Goal: Information Seeking & Learning: Compare options

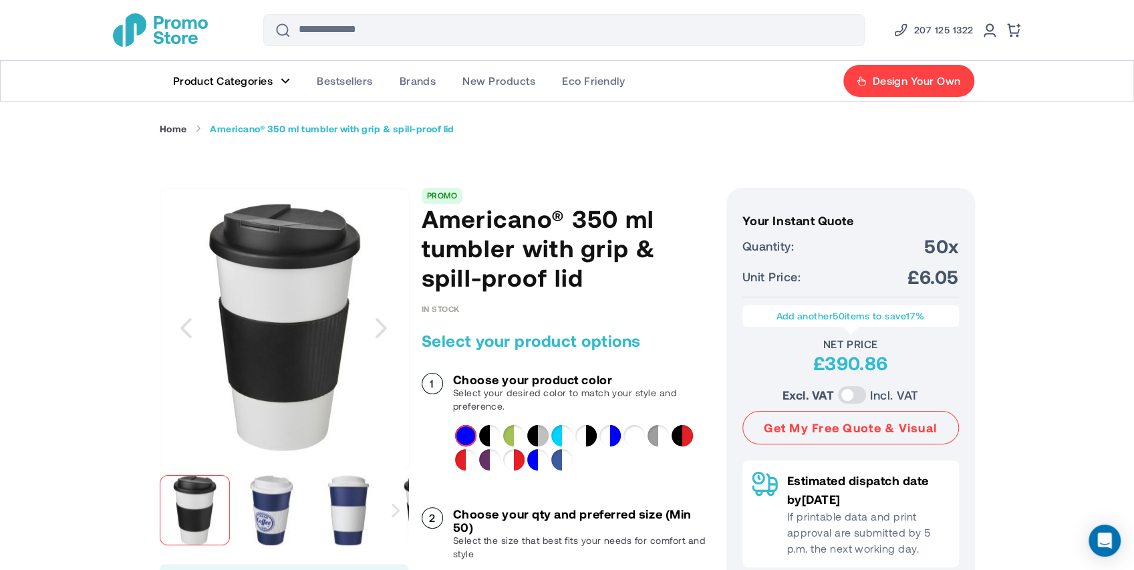
click at [491, 436] on div "White&Solid black" at bounding box center [489, 435] width 21 height 21
click at [510, 435] on div "White&Lime" at bounding box center [513, 435] width 21 height 21
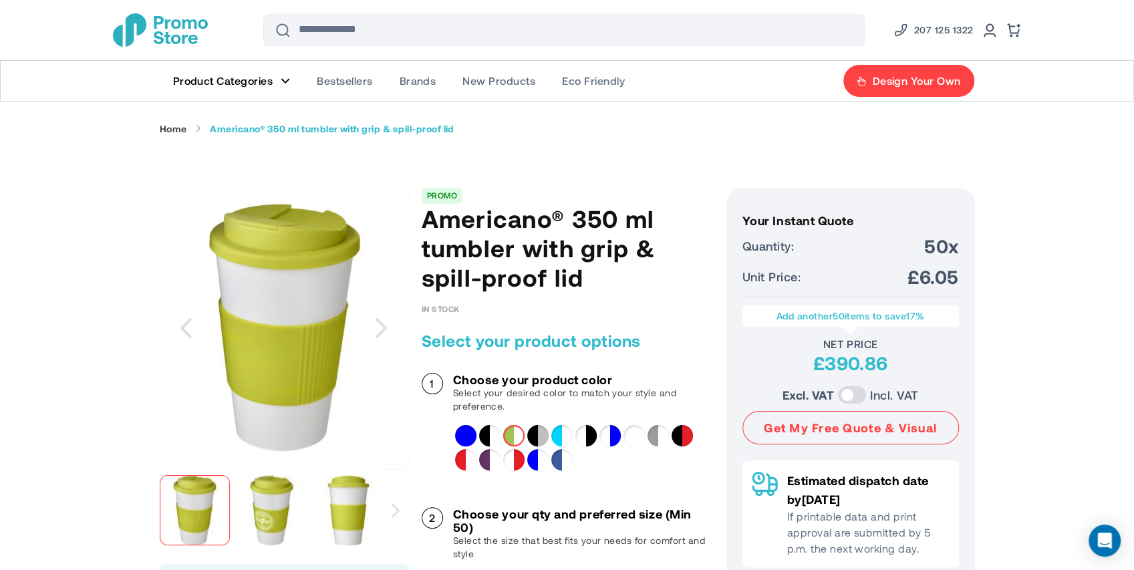
click at [524, 457] on div at bounding box center [580, 447] width 251 height 45
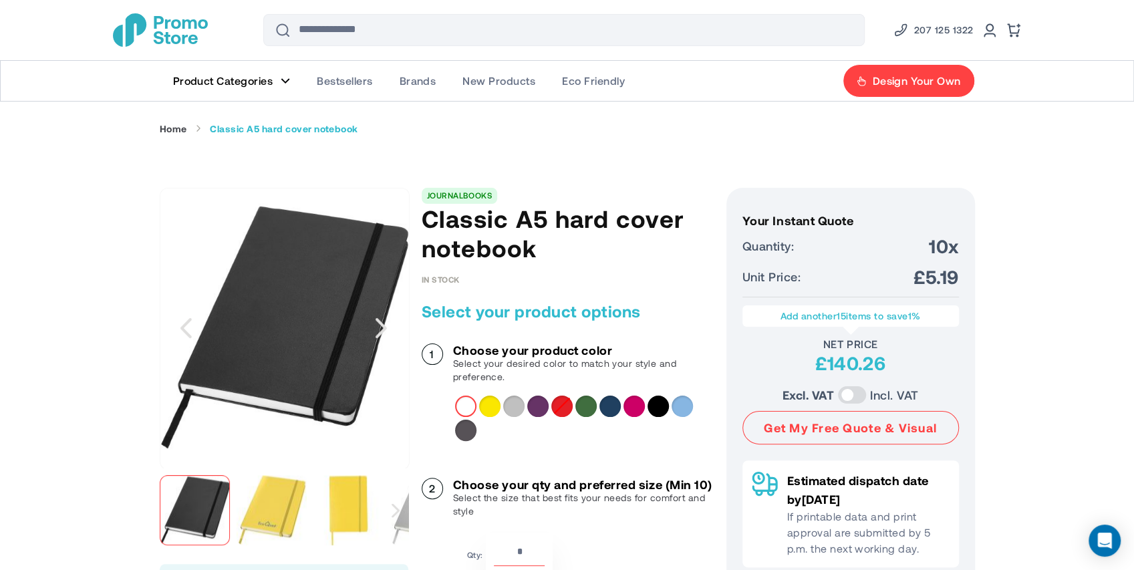
click at [536, 407] on div "Purple" at bounding box center [537, 405] width 21 height 21
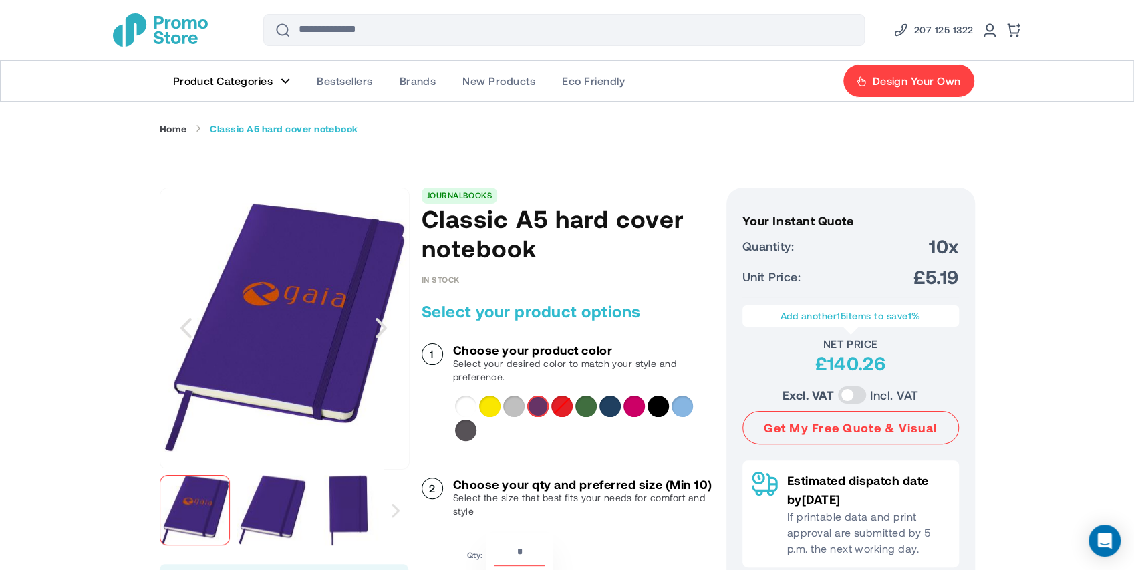
click at [579, 410] on div "Hunter green" at bounding box center [585, 405] width 21 height 21
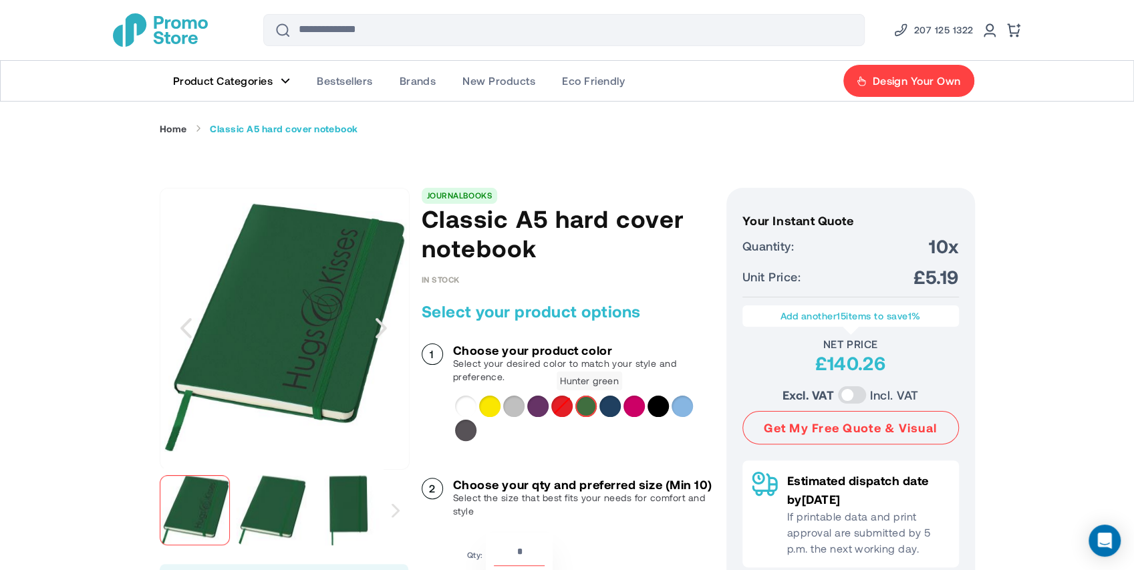
click at [602, 406] on div "Navy" at bounding box center [609, 405] width 21 height 21
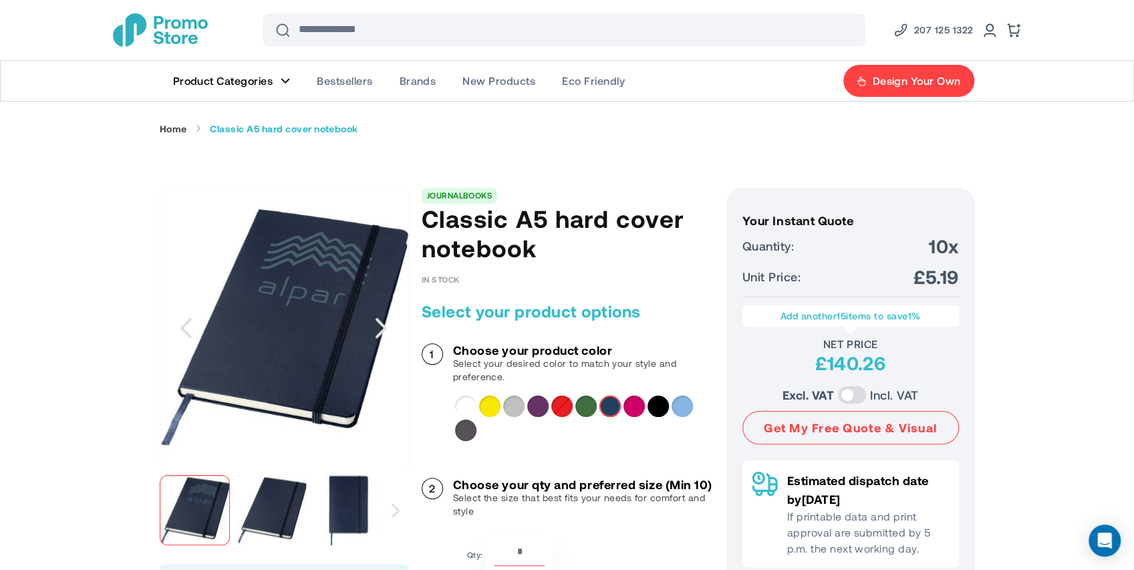
click at [629, 403] on div "Magenta" at bounding box center [633, 405] width 21 height 21
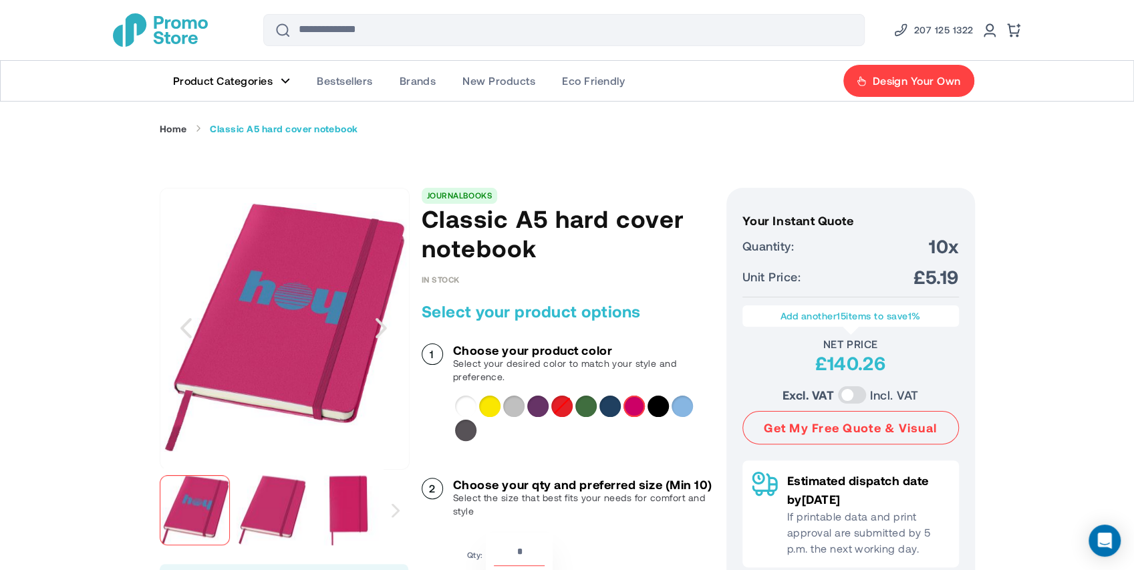
click at [679, 404] on div "Light blue" at bounding box center [681, 405] width 21 height 21
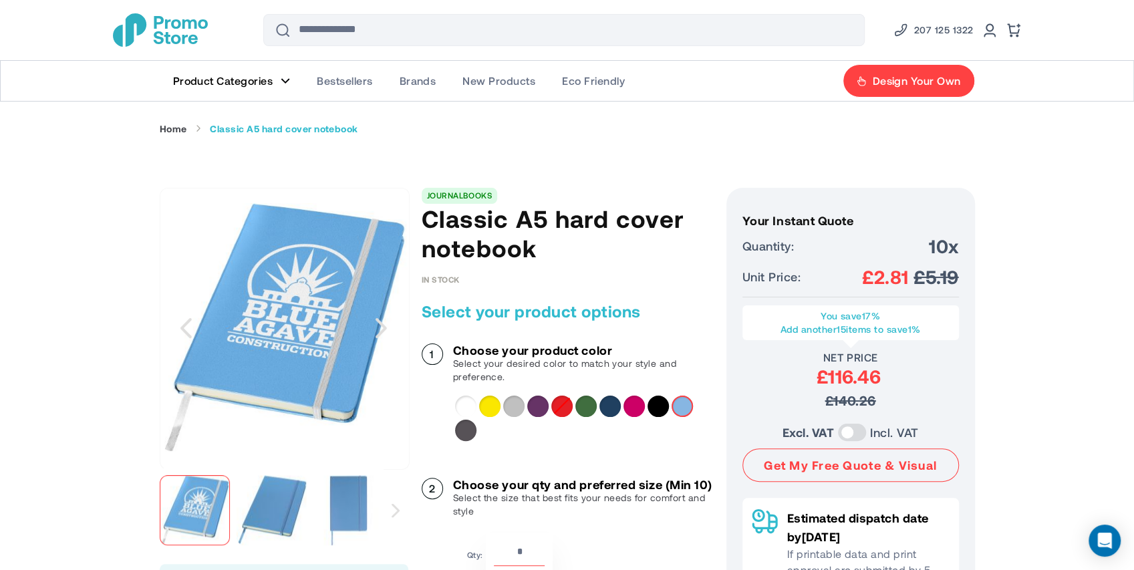
click at [659, 404] on div "Black" at bounding box center [657, 405] width 21 height 21
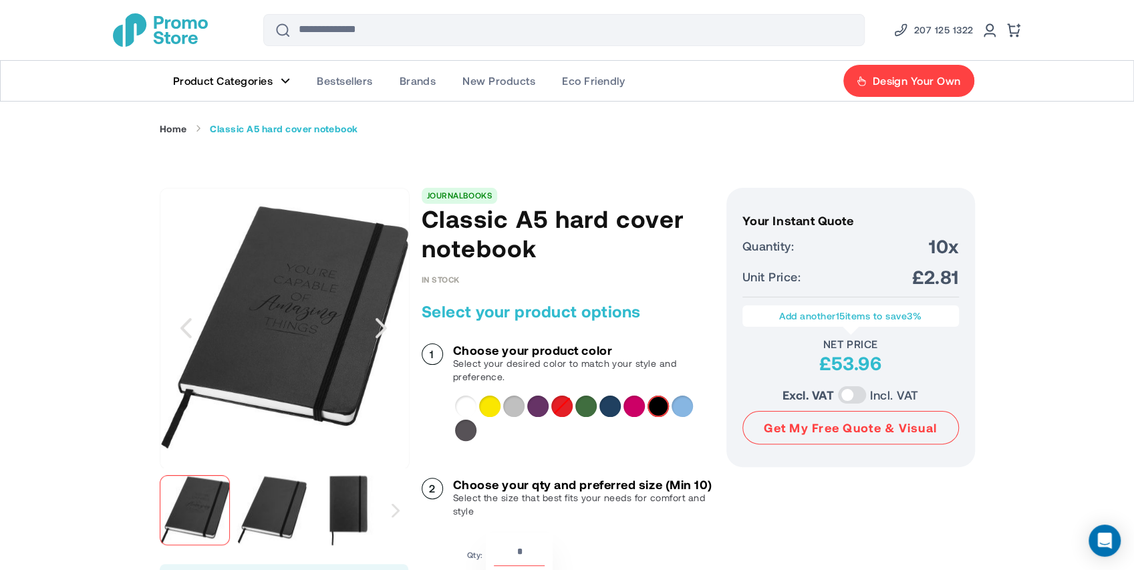
click at [636, 408] on div "Magenta" at bounding box center [633, 405] width 21 height 21
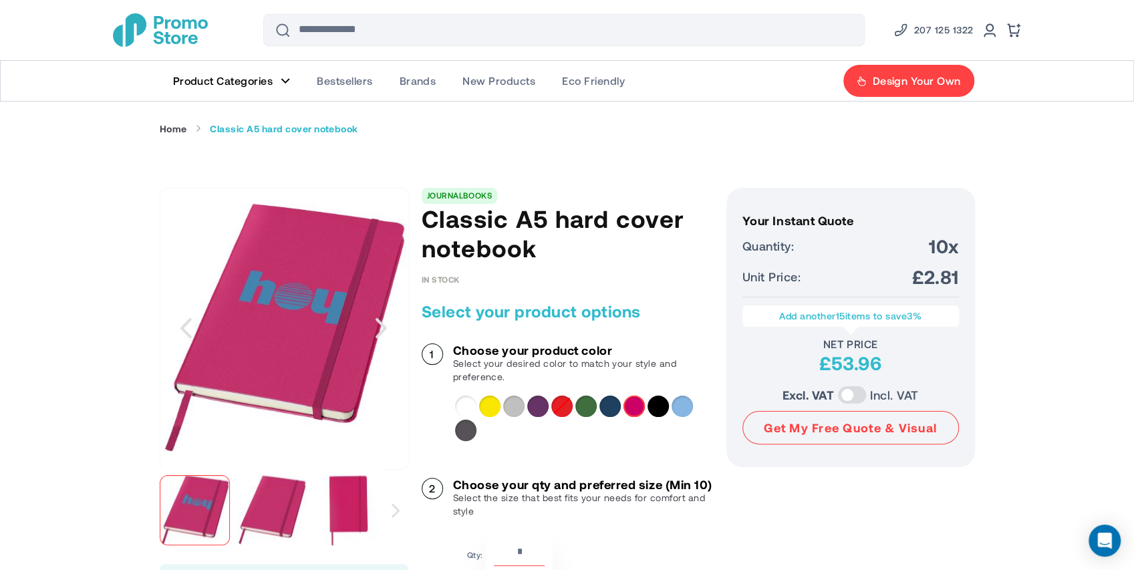
click at [745, 127] on ul "Home Classic A5 hard cover notebook" at bounding box center [567, 128] width 815 height 13
drag, startPoint x: 490, startPoint y: 411, endPoint x: 498, endPoint y: 413, distance: 8.9
click at [490, 411] on div "Yellow" at bounding box center [489, 405] width 21 height 21
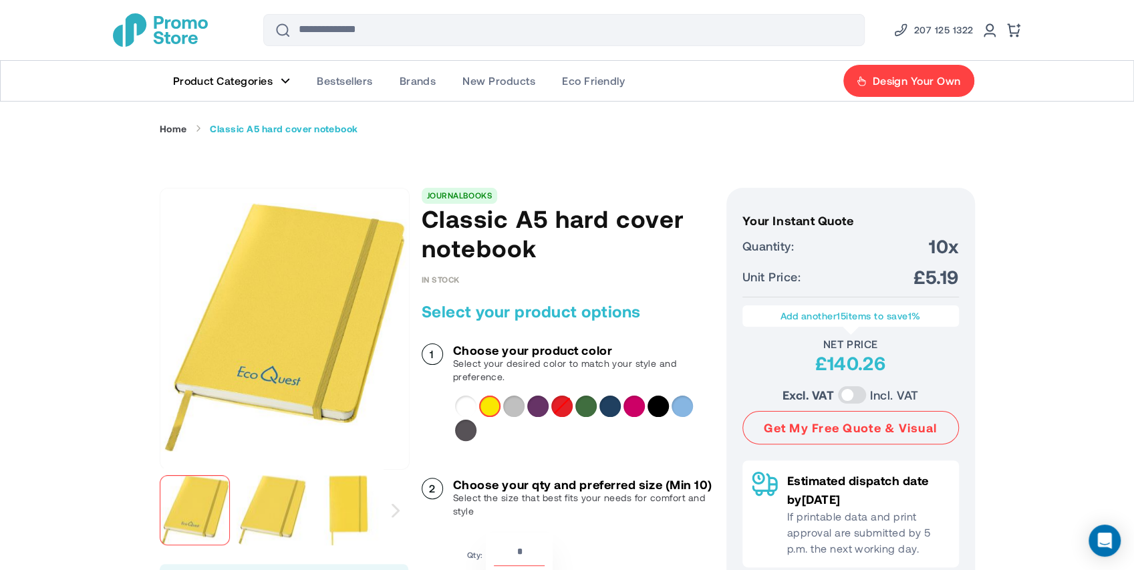
drag, startPoint x: 277, startPoint y: 290, endPoint x: 574, endPoint y: 255, distance: 299.3
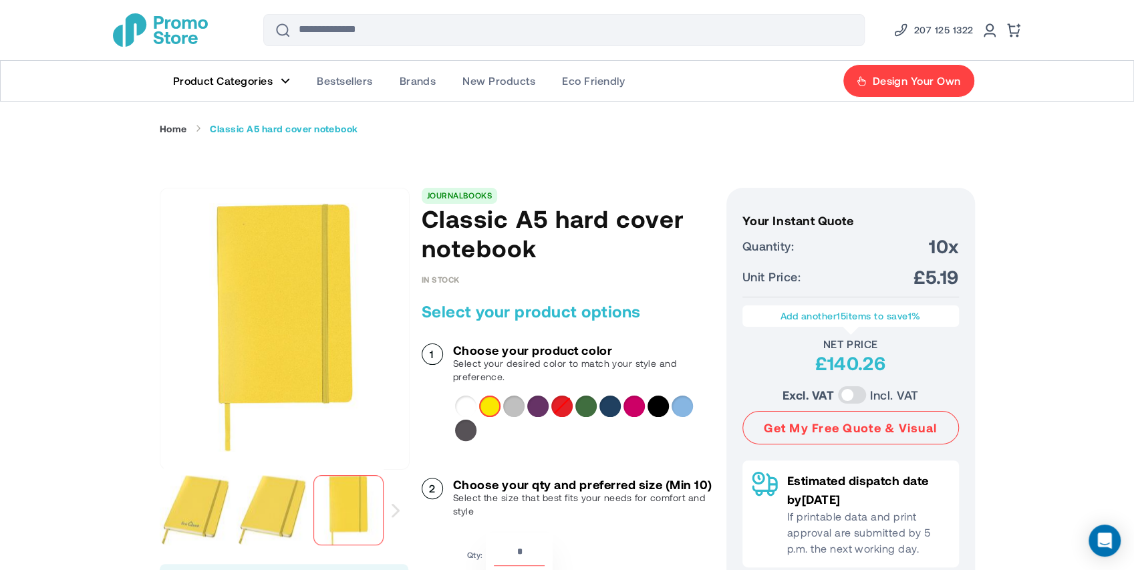
click at [532, 360] on p "Select your desired color to match your style and preference." at bounding box center [583, 370] width 260 height 27
click at [574, 365] on p "Select your desired color to match your style and preference." at bounding box center [583, 370] width 260 height 27
drag, startPoint x: 537, startPoint y: 366, endPoint x: 471, endPoint y: 369, distance: 66.2
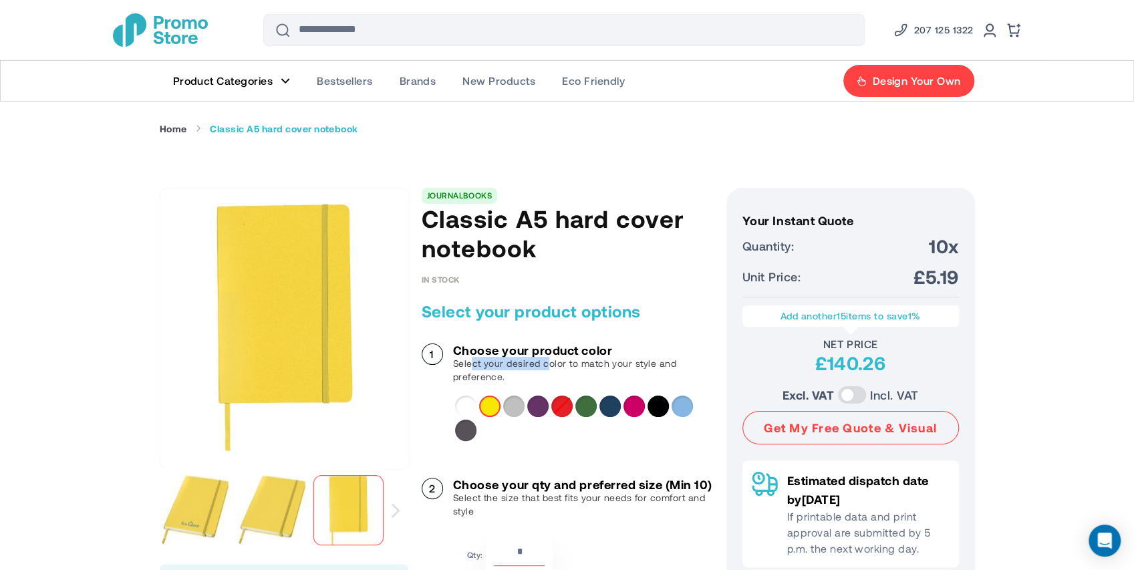
click at [471, 369] on p "Select your desired color to match your style and preference." at bounding box center [583, 370] width 260 height 27
click at [519, 369] on p "Select your desired color to match your style and preference." at bounding box center [583, 370] width 260 height 27
drag, startPoint x: 512, startPoint y: 378, endPoint x: 450, endPoint y: 363, distance: 63.2
click at [450, 363] on div "Choose your product color Select your desired color to match your style and pre…" at bounding box center [566, 363] width 291 height 40
click at [495, 367] on p "Select your desired color to match your style and preference." at bounding box center [583, 370] width 260 height 27
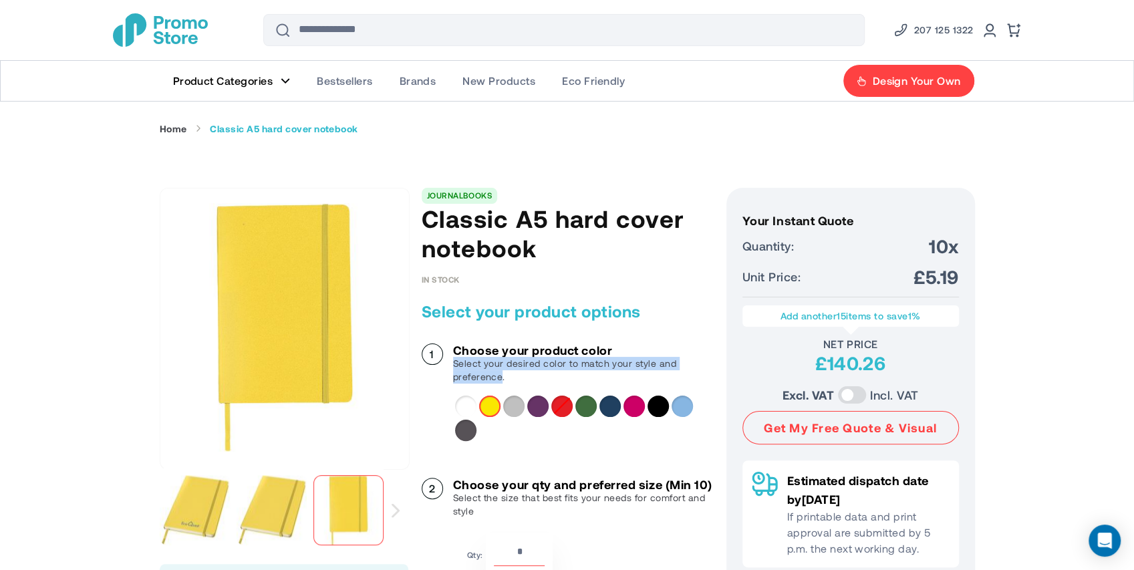
click at [450, 361] on div "Choose your product color Select your desired color to match your style and pre…" at bounding box center [566, 363] width 291 height 40
click at [516, 373] on p "Select your desired color to match your style and preference." at bounding box center [583, 370] width 260 height 27
drag, startPoint x: 502, startPoint y: 373, endPoint x: 462, endPoint y: 365, distance: 40.4
click at [456, 365] on p "Select your desired color to match your style and preference." at bounding box center [583, 370] width 260 height 27
click at [541, 369] on p "Select your desired color to match your style and preference." at bounding box center [583, 370] width 260 height 27
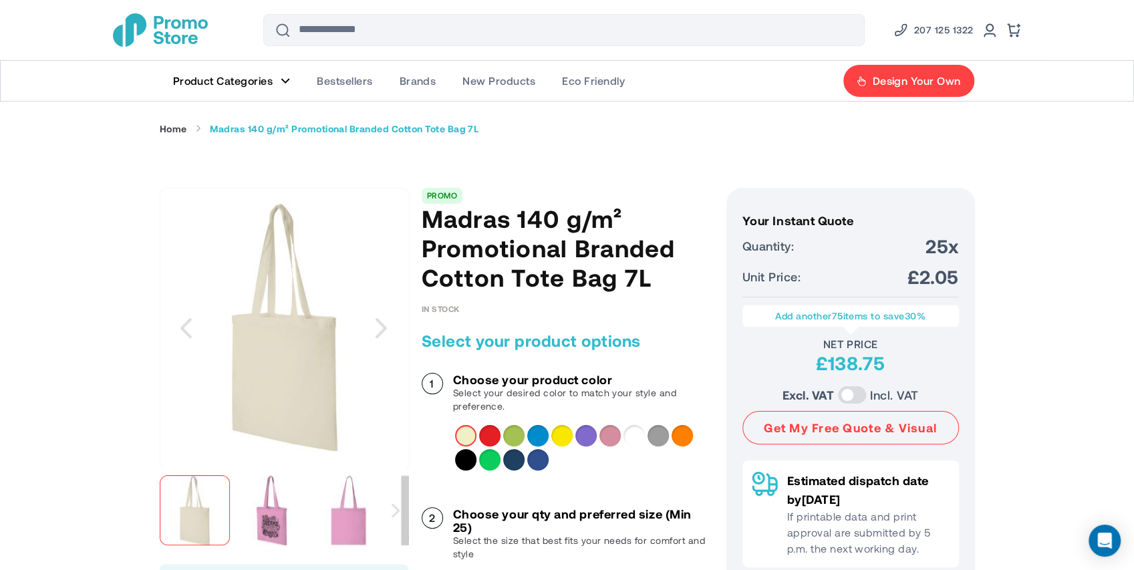
click at [582, 436] on div "Lavender" at bounding box center [585, 435] width 21 height 21
